Goal: Use online tool/utility: Utilize a website feature to perform a specific function

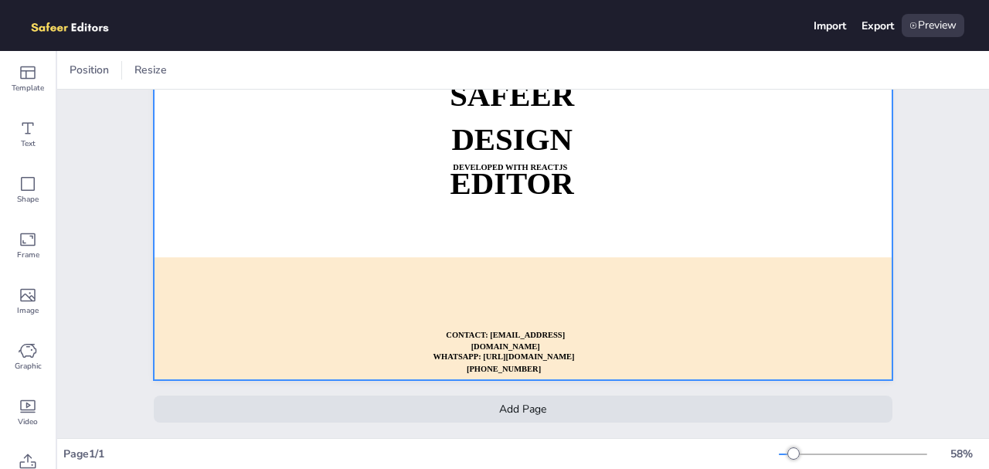
scroll to position [166, 0]
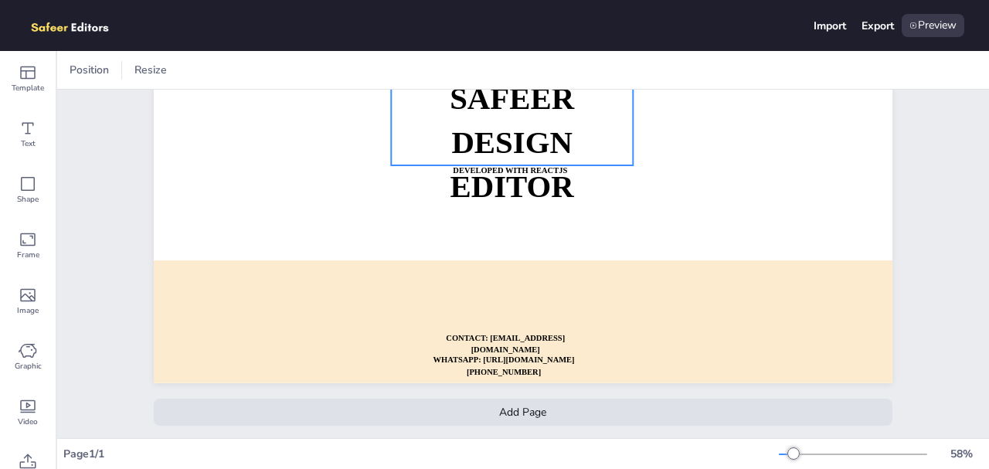
click at [541, 157] on strong "DESIGN EDITOR" at bounding box center [512, 164] width 124 height 79
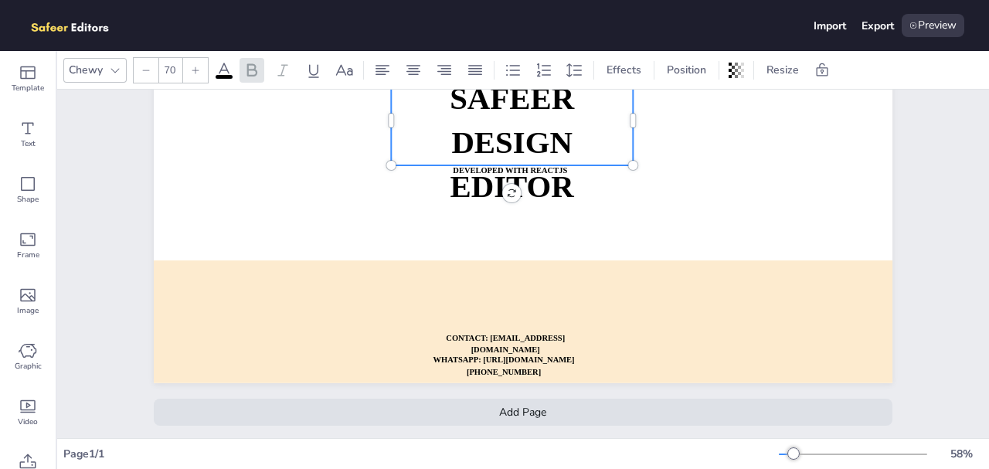
click at [541, 157] on strong "DESIGN EDITOR" at bounding box center [512, 164] width 124 height 79
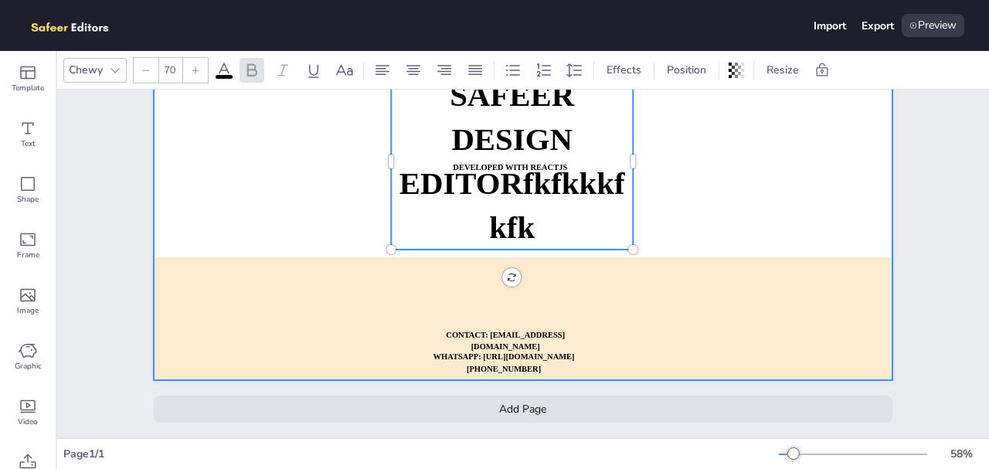
scroll to position [169, 0]
click at [779, 213] on div at bounding box center [523, 172] width 739 height 417
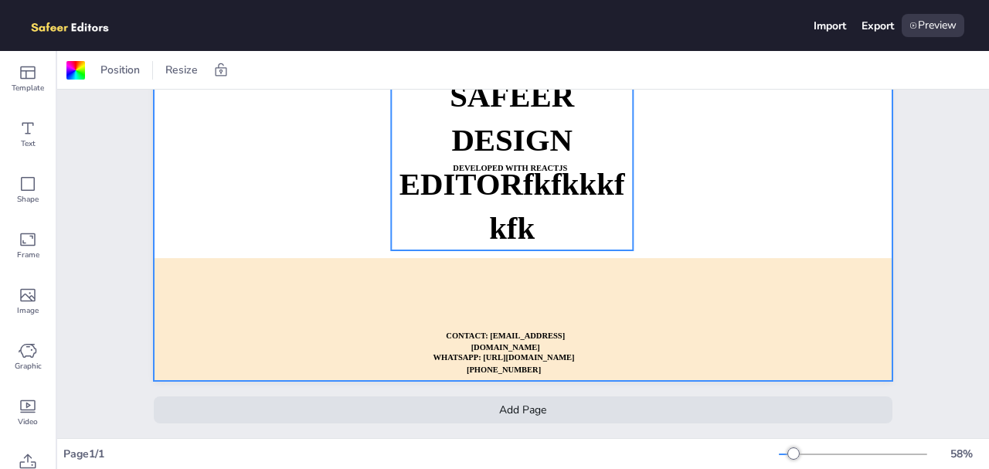
click at [563, 114] on p "SAFEER" at bounding box center [512, 96] width 242 height 44
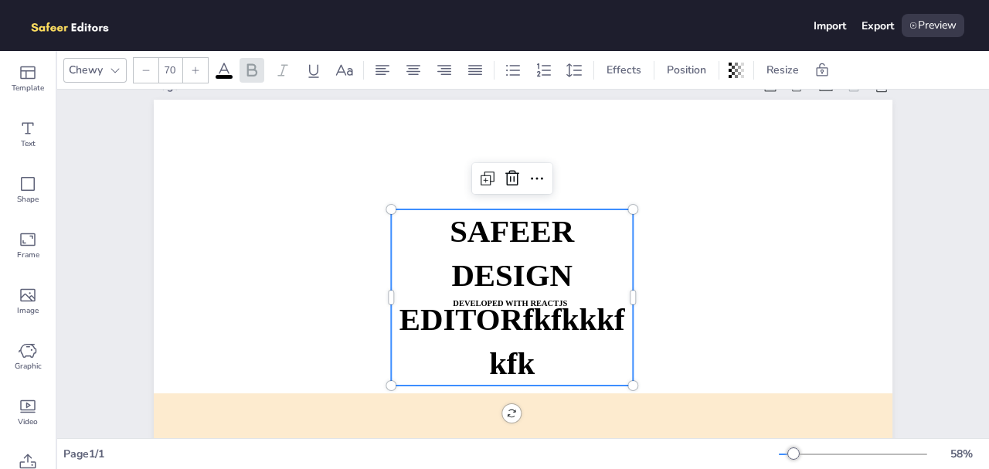
scroll to position [0, 0]
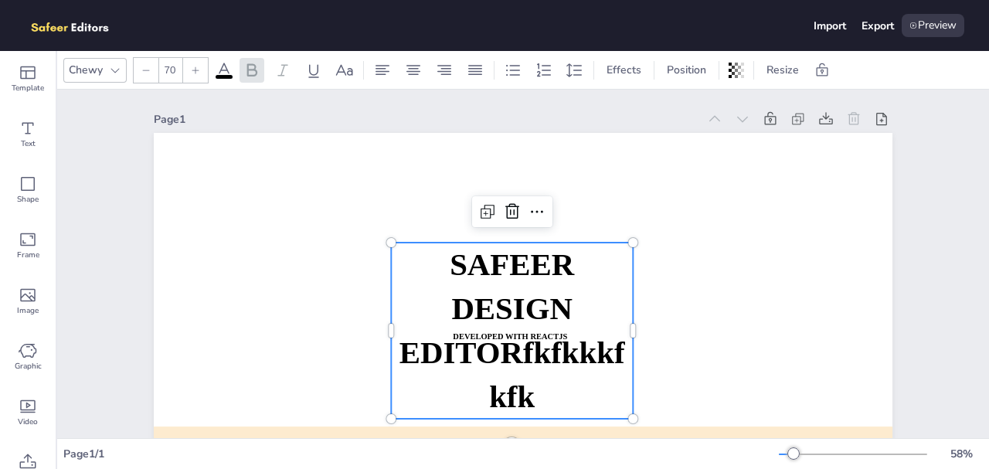
click at [524, 293] on span "DESIGN EDITORfkfkkkfkfk" at bounding box center [513, 352] width 226 height 123
click at [526, 278] on span "SAFEER" at bounding box center [512, 264] width 124 height 35
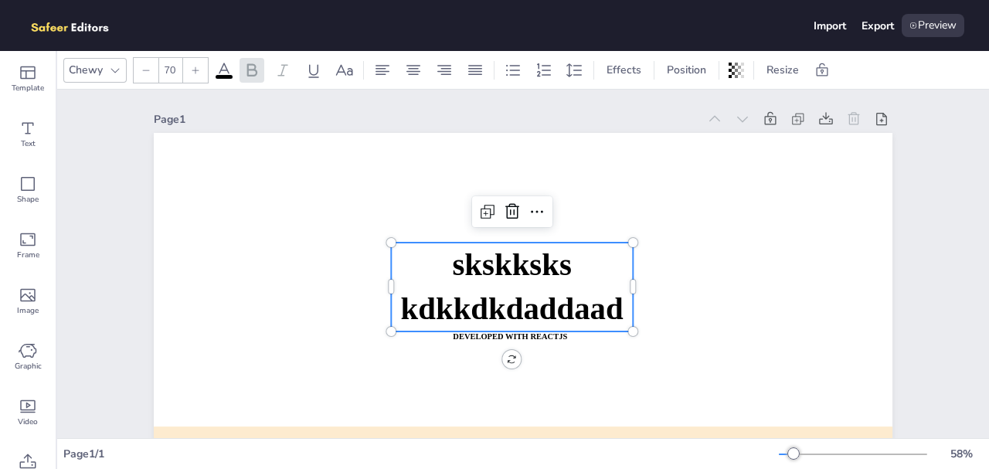
click at [918, 294] on div "Page 1 skskksks kdkkdkdaddaad DEVELOPED WITH REACTJS WHATSAPP: https://wa.me/+9…" at bounding box center [524, 349] width 826 height 518
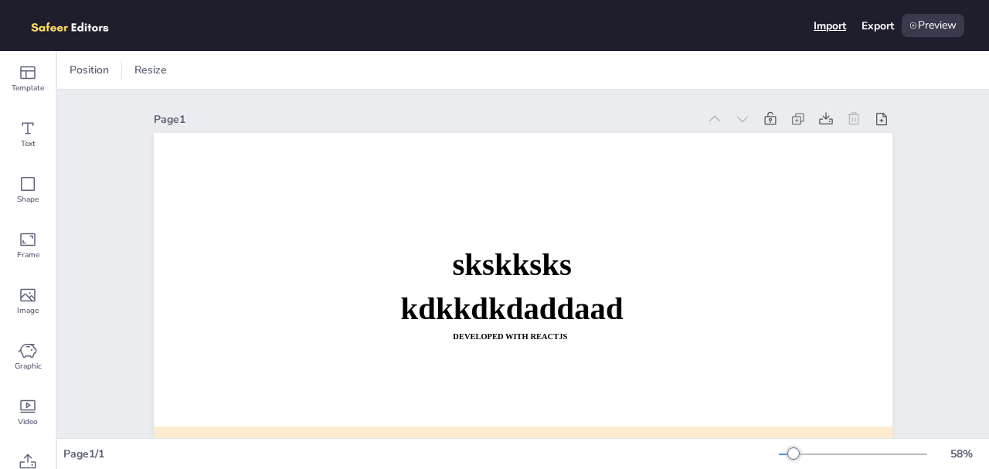
click at [829, 25] on div "Import" at bounding box center [830, 26] width 32 height 15
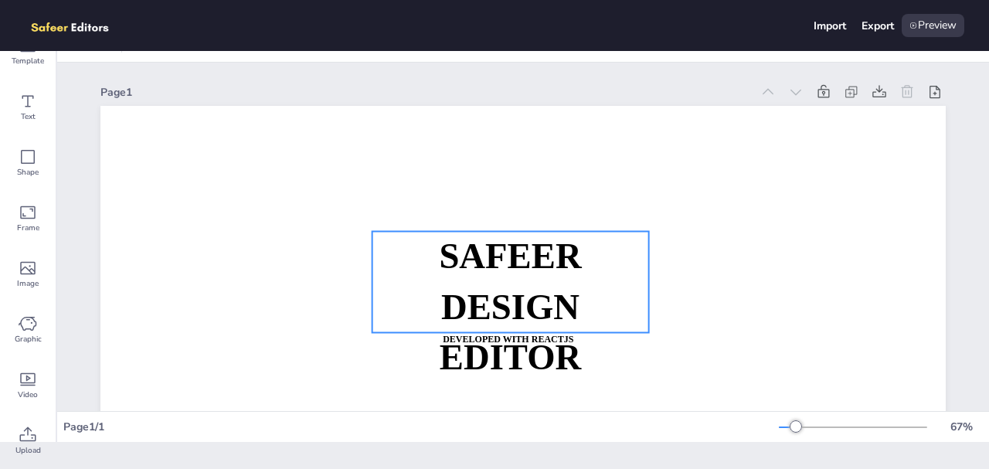
click at [472, 261] on strong "SAFEER" at bounding box center [510, 256] width 142 height 39
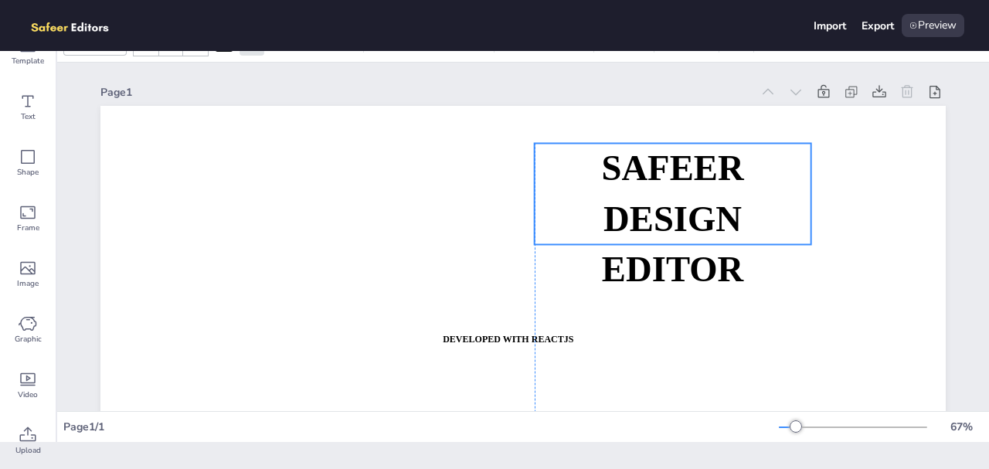
drag, startPoint x: 472, startPoint y: 261, endPoint x: 634, endPoint y: 174, distance: 184.3
click at [634, 174] on strong "SAFEER" at bounding box center [672, 167] width 142 height 39
click at [9, 184] on div "Shape" at bounding box center [28, 163] width 56 height 56
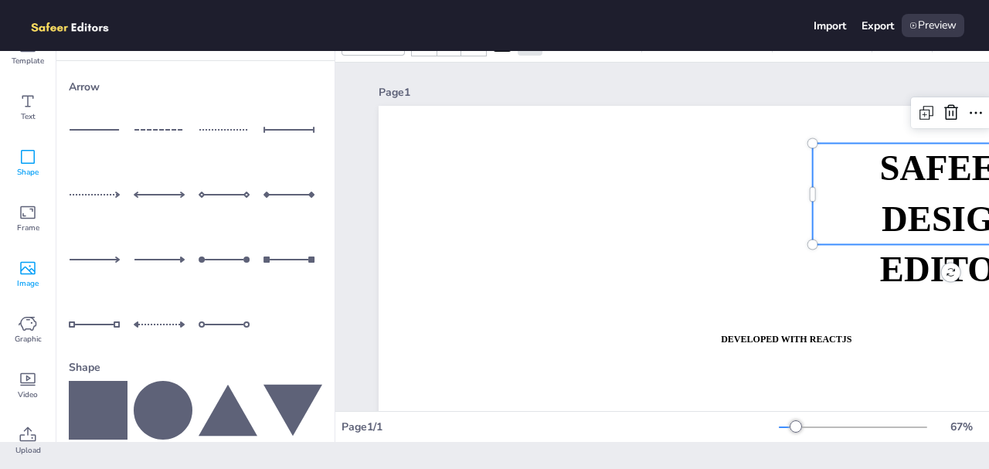
click at [43, 247] on div "Image" at bounding box center [28, 275] width 56 height 56
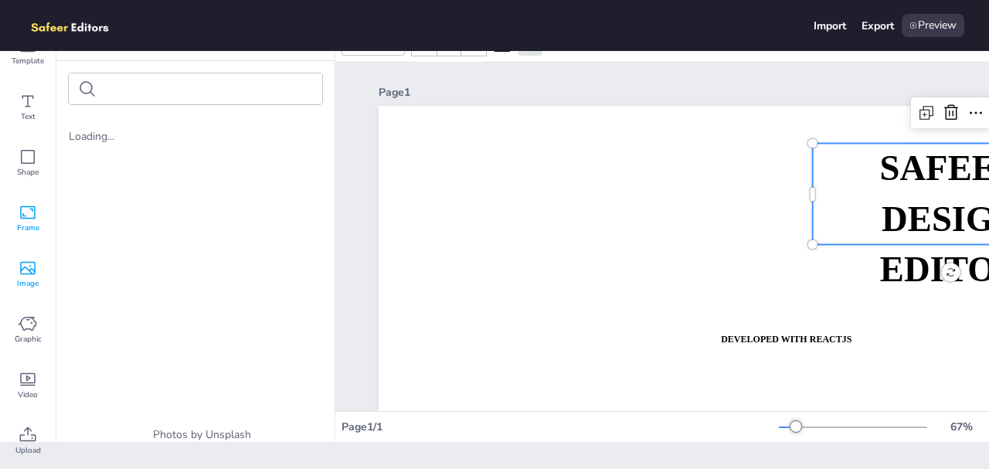
click at [37, 220] on div "Frame" at bounding box center [28, 219] width 56 height 56
click at [36, 324] on icon at bounding box center [28, 324] width 18 height 14
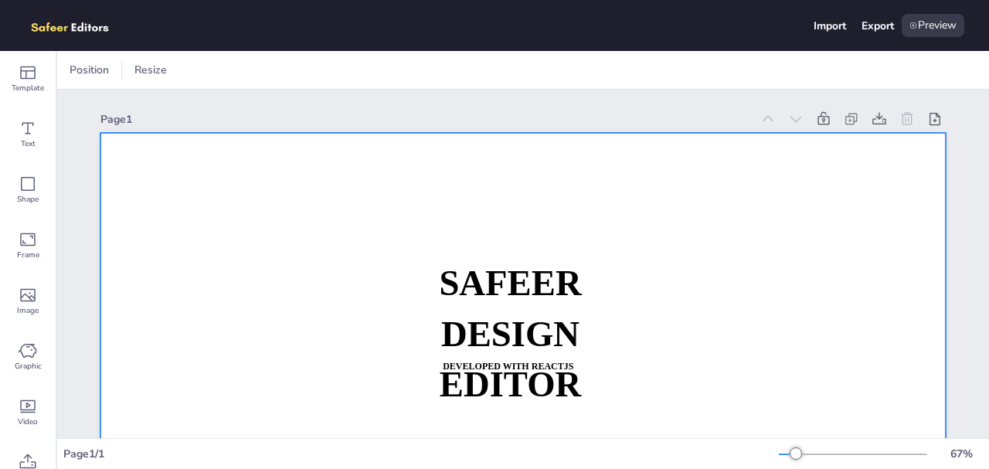
scroll to position [19, 0]
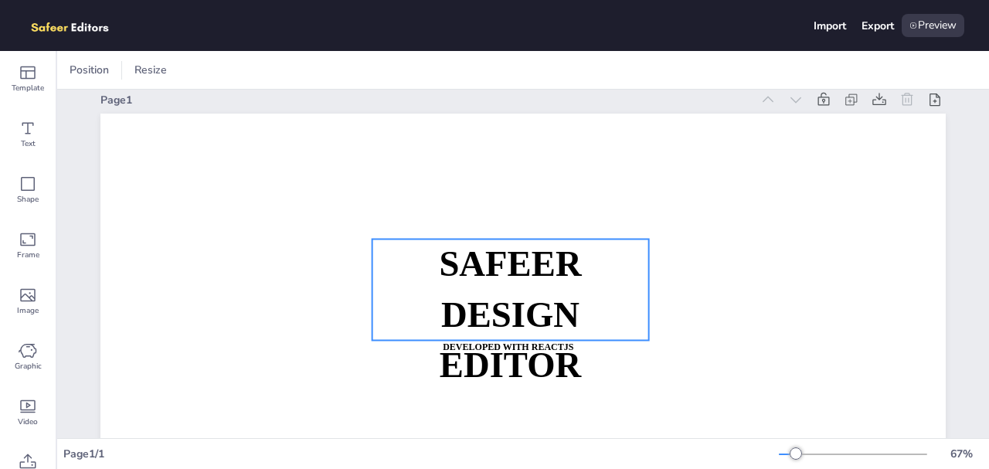
click at [580, 308] on p "DESIGN EDITOR" at bounding box center [511, 340] width 277 height 101
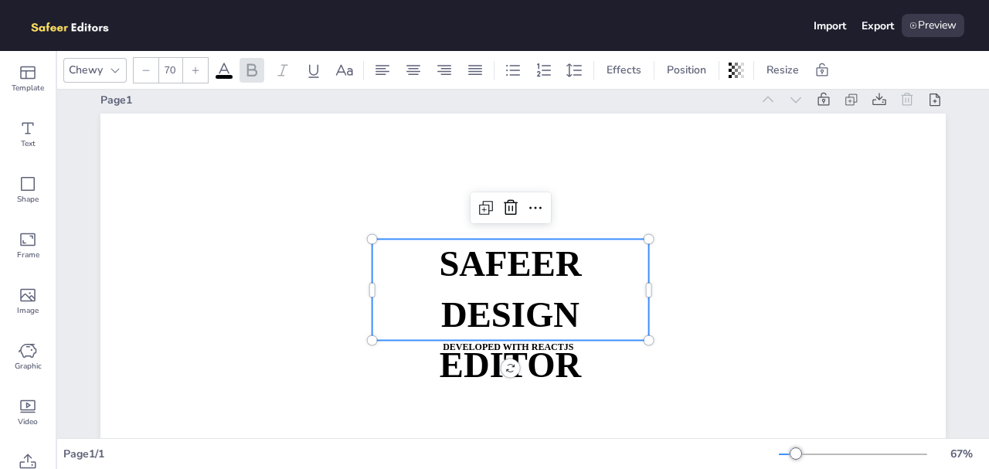
click at [580, 308] on p "DESIGN EDITOR" at bounding box center [511, 340] width 277 height 101
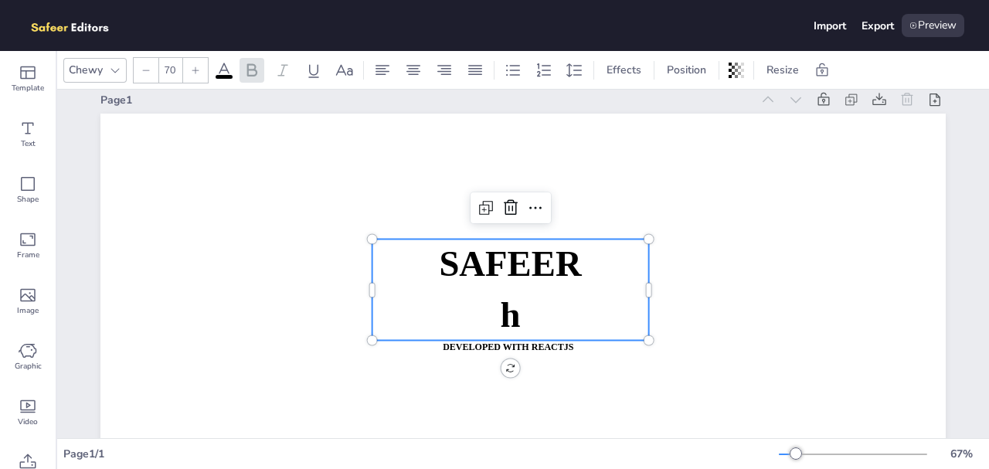
scroll to position [0, 0]
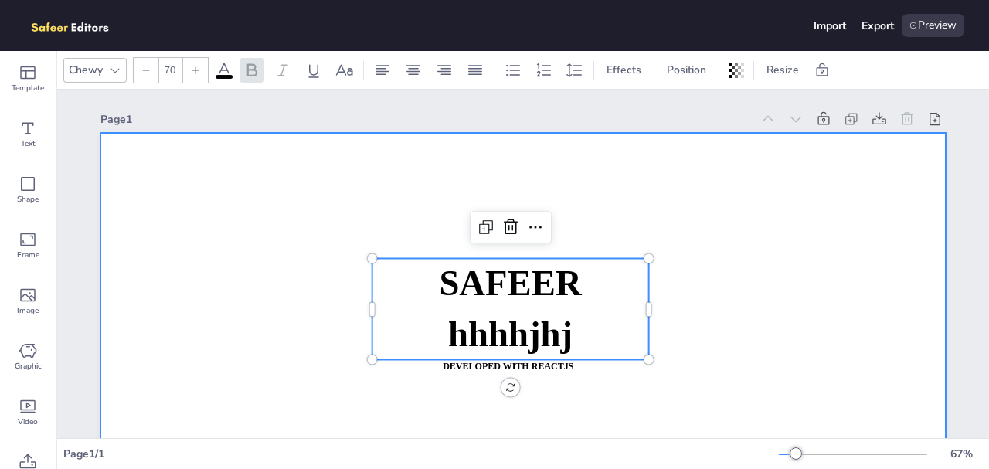
click at [763, 398] on div at bounding box center [523, 371] width 846 height 476
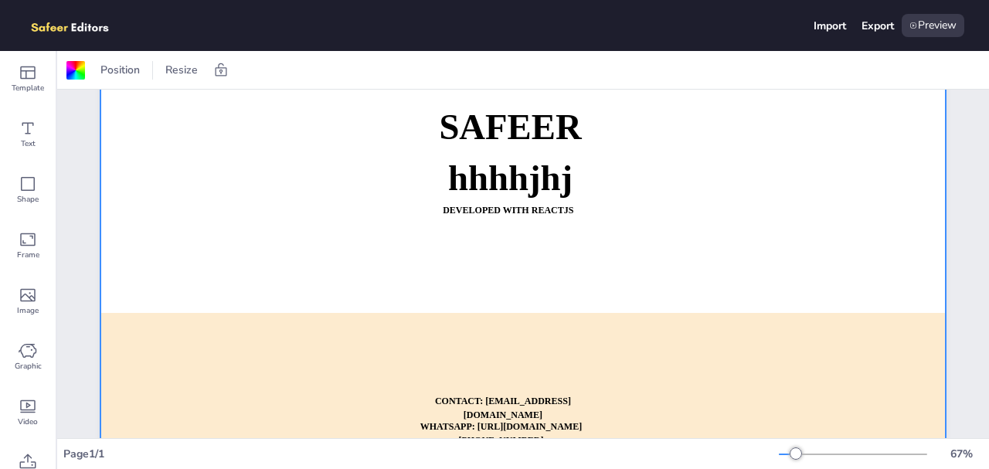
scroll to position [167, 0]
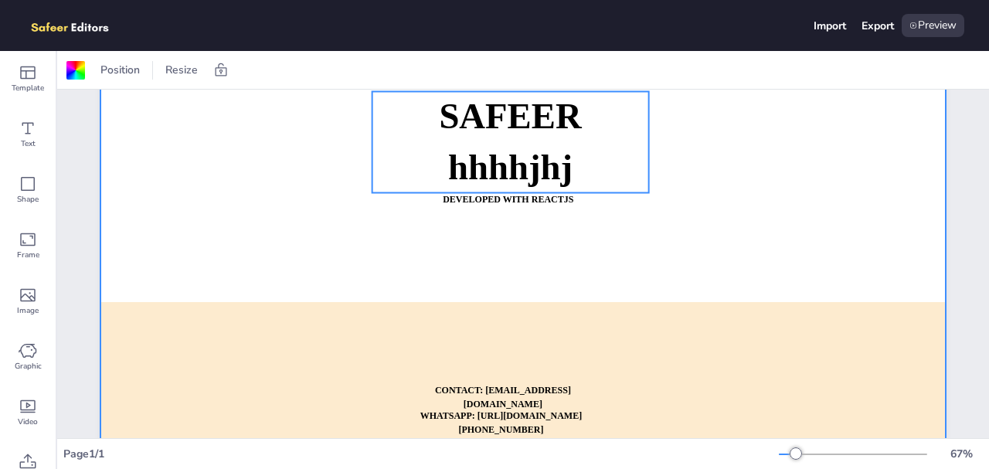
click at [503, 124] on span "SAFEER" at bounding box center [510, 116] width 142 height 39
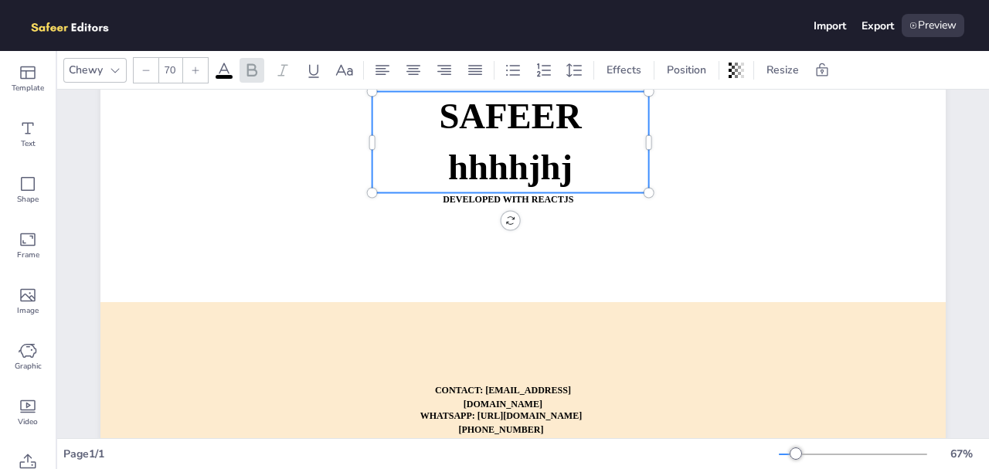
click at [559, 152] on span "hhhhjhj" at bounding box center [510, 167] width 124 height 39
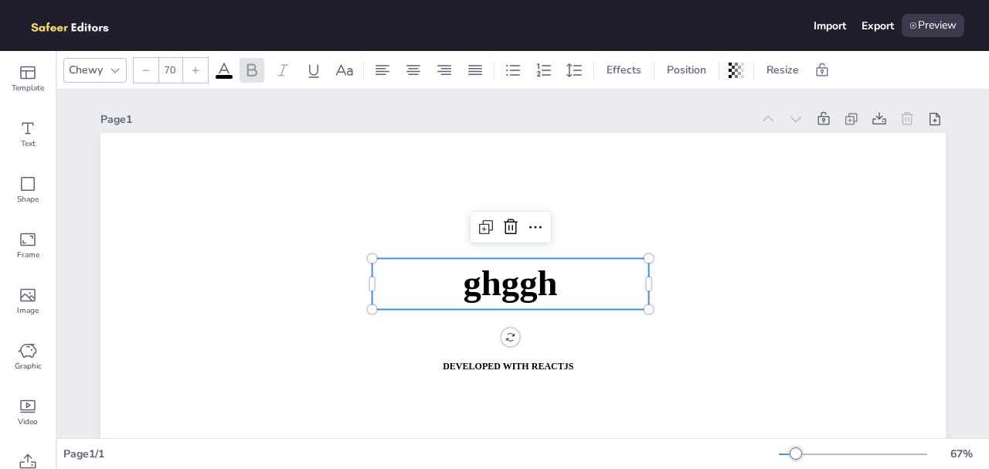
click at [949, 194] on div "Page 1 ghggh DEVELOPED WITH REACTJS WHATSAPP: [URL][DOMAIN_NAME][PHONE_NUMBER] …" at bounding box center [523, 378] width 932 height 577
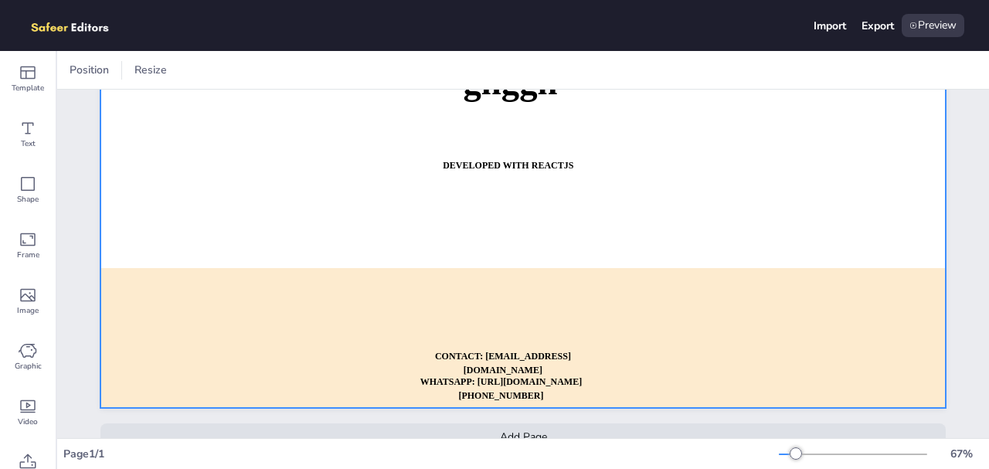
scroll to position [229, 0]
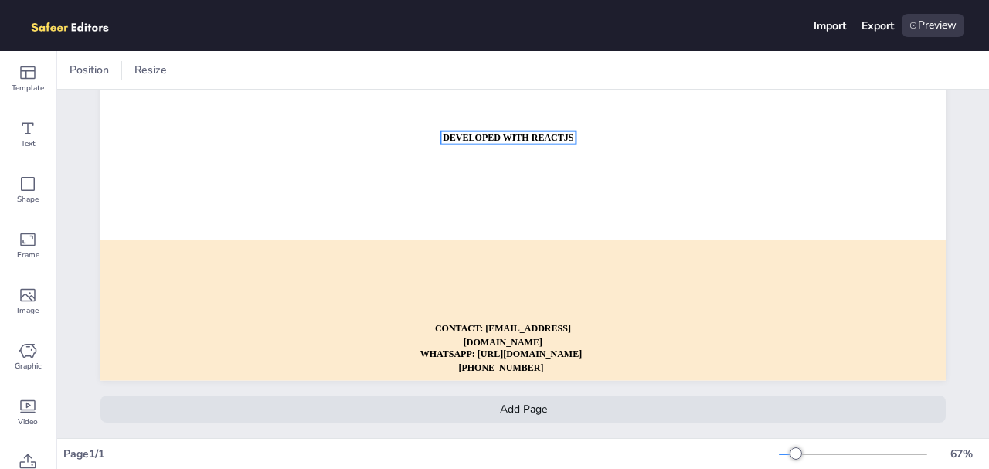
click at [506, 134] on strong "DEVELOPED WITH REACTJS" at bounding box center [508, 137] width 131 height 10
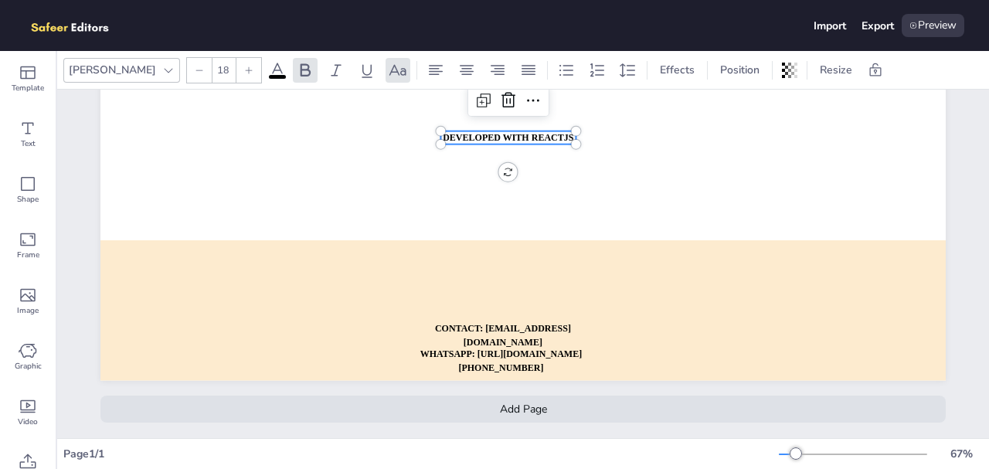
click at [506, 134] on strong "DEVELOPED WITH REACTJS" at bounding box center [508, 137] width 131 height 10
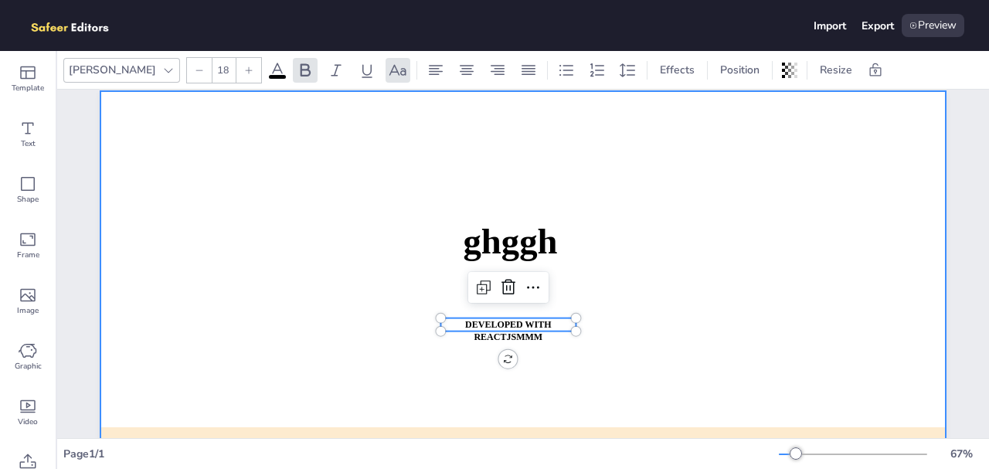
scroll to position [0, 0]
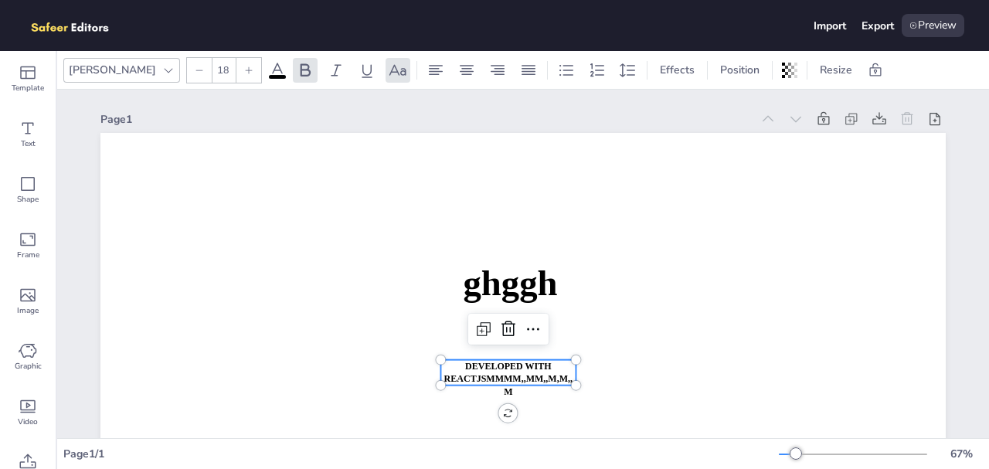
click at [989, 203] on div "Page 1 ghggh DEVELOPED WITH REACTJSmmmm,,mm,,m,m,,m WHATSAPP: [URL][DOMAIN_NAME…" at bounding box center [523, 378] width 932 height 577
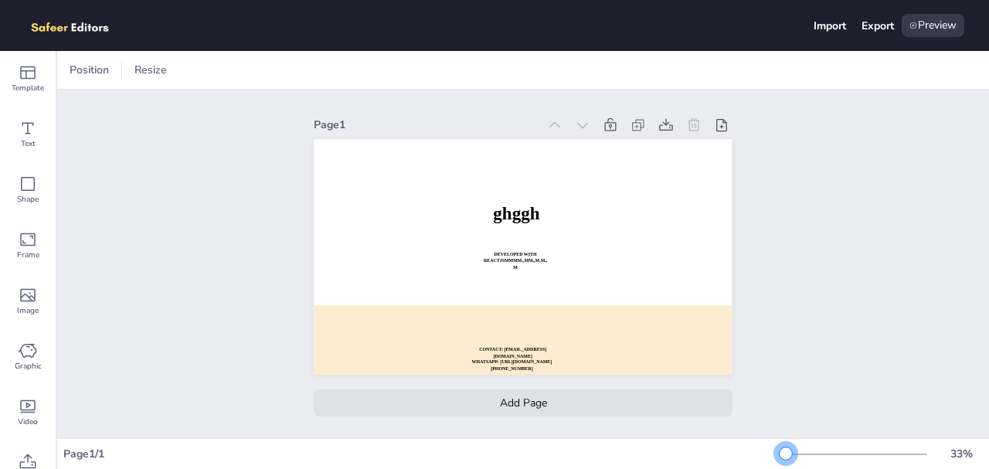
drag, startPoint x: 793, startPoint y: 451, endPoint x: 785, endPoint y: 444, distance: 10.4
click at [785, 444] on div "33 %" at bounding box center [881, 454] width 204 height 25
